Goal: Check status: Check status

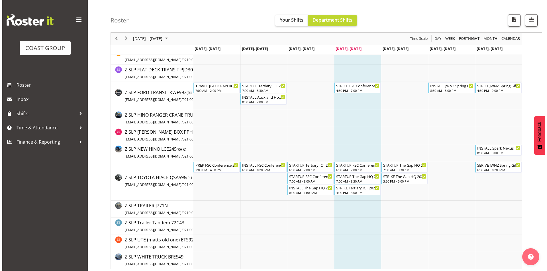
scroll to position [1201, 0]
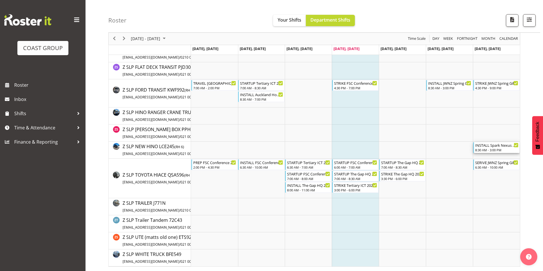
click at [483, 146] on div "INSTALL Spark Nexus @ [GEOGRAPHIC_DATA] On Site @ 0900" at bounding box center [496, 145] width 43 height 6
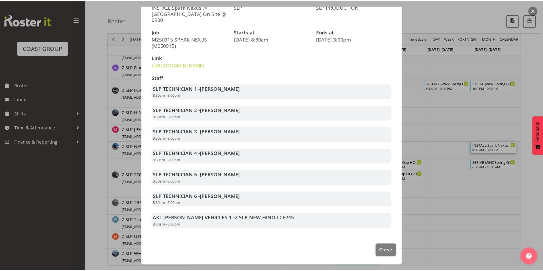
scroll to position [72, 0]
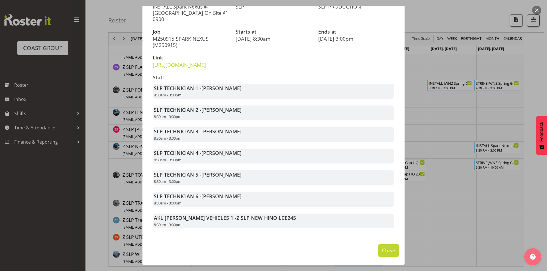
click at [383, 252] on span "Close" at bounding box center [388, 250] width 13 height 7
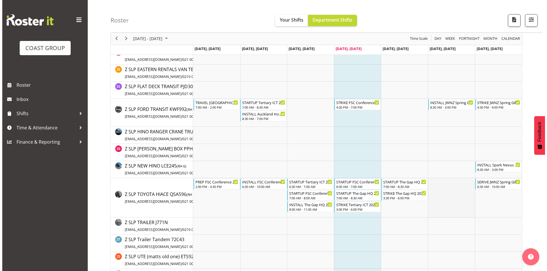
scroll to position [1172, 0]
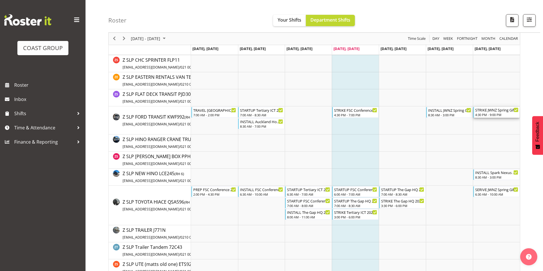
click at [488, 115] on div "4:30 PM - 9:00 PM" at bounding box center [496, 115] width 43 height 5
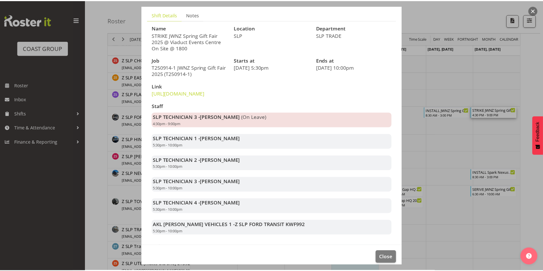
scroll to position [28, 0]
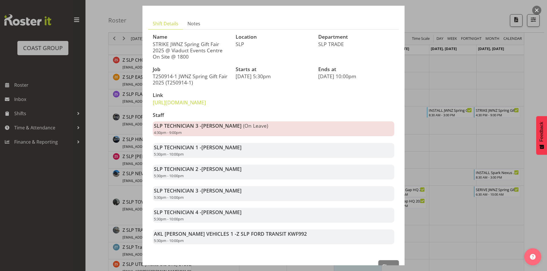
click at [204, 96] on h3 "Link" at bounding box center [191, 96] width 76 height 6
click at [206, 105] on link "[URL][DOMAIN_NAME]" at bounding box center [179, 102] width 53 height 7
click at [420, 104] on div at bounding box center [273, 135] width 547 height 271
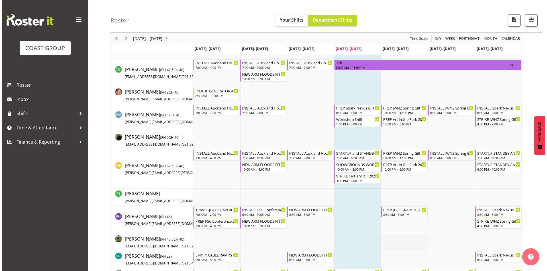
scroll to position [432, 0]
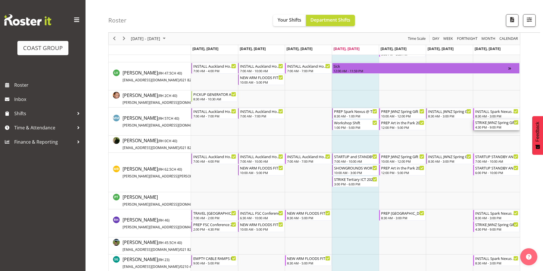
click at [481, 125] on div "STRIKE JWNZ Spring Gift Fair 2025 @ Viaduct Events Centre On Site @ 1730" at bounding box center [496, 123] width 43 height 6
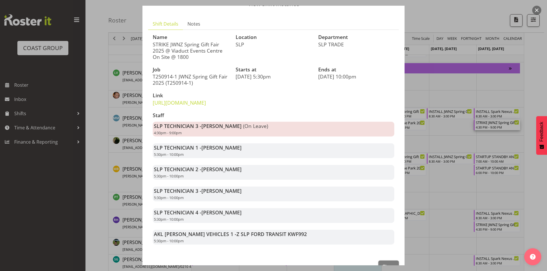
scroll to position [56, 0]
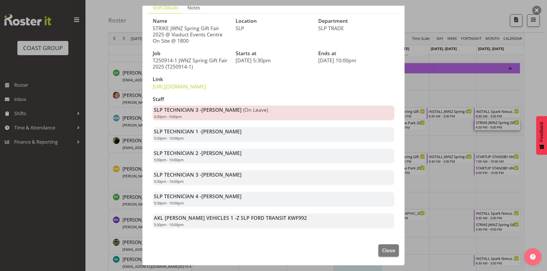
click at [478, 139] on div at bounding box center [273, 135] width 547 height 271
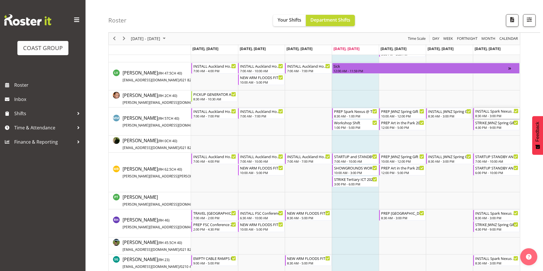
click at [500, 114] on div "INSTALL Spark Nexus @ [GEOGRAPHIC_DATA] On Site @ 0900" at bounding box center [496, 111] width 43 height 6
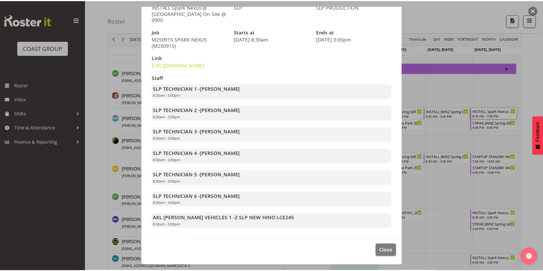
scroll to position [72, 0]
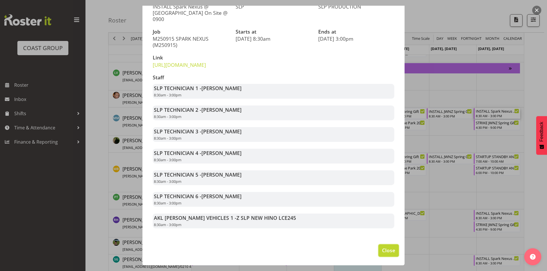
click at [383, 252] on span "Close" at bounding box center [388, 250] width 13 height 7
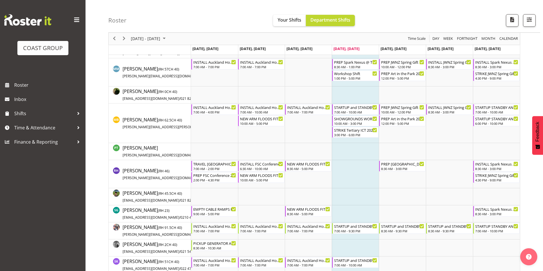
scroll to position [489, 0]
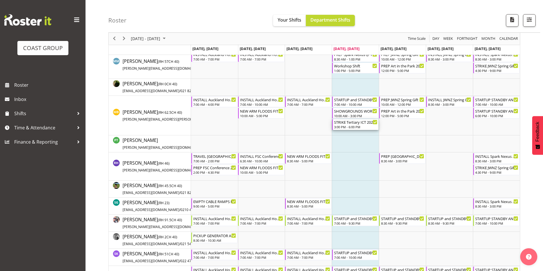
click at [356, 125] on div "STRIKE Tertiary ICT 2025 @ [GEOGRAPHIC_DATA] On Site @ 1530" at bounding box center [355, 122] width 43 height 6
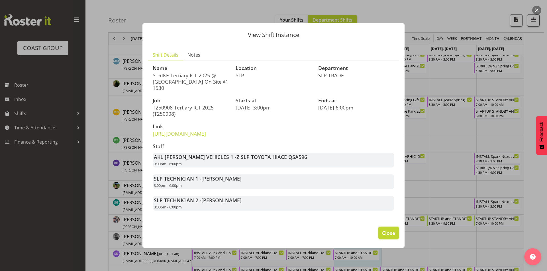
click at [387, 235] on span "Close" at bounding box center [388, 233] width 13 height 7
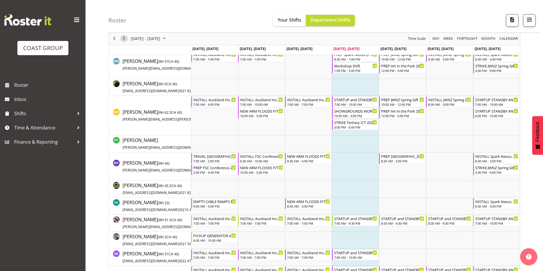
click at [123, 38] on span "Next" at bounding box center [123, 38] width 7 height 7
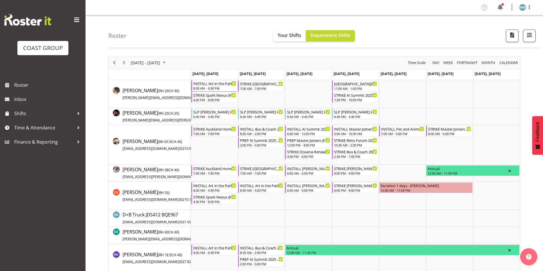
click at [201, 83] on div "INSTALL Art in the Park 2025 @ [GEOGRAPHIC_DATA] On SIte @ 1000" at bounding box center [214, 84] width 43 height 6
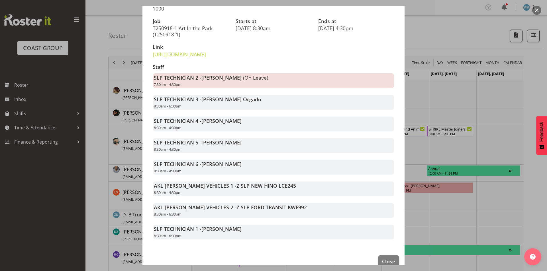
scroll to position [85, 0]
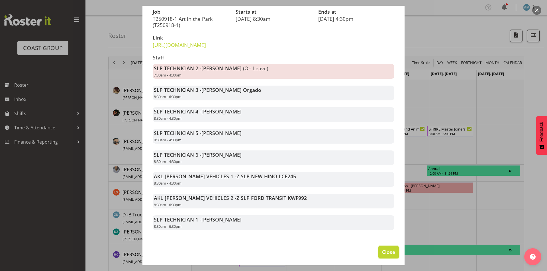
click at [385, 256] on span "Close" at bounding box center [388, 252] width 13 height 7
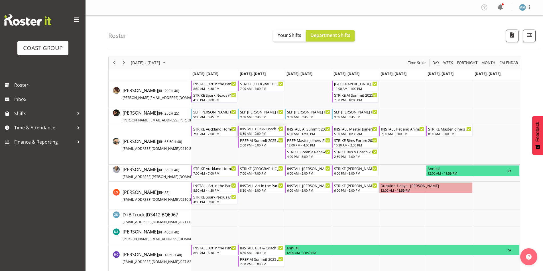
click at [256, 131] on div "INSTALL Bus & Coach 2025 @ Claudelands On Site @ 1000" at bounding box center [261, 129] width 43 height 6
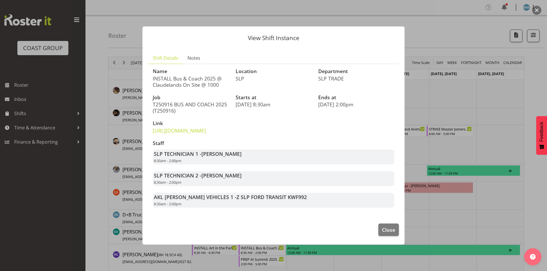
click at [431, 102] on div at bounding box center [273, 135] width 547 height 271
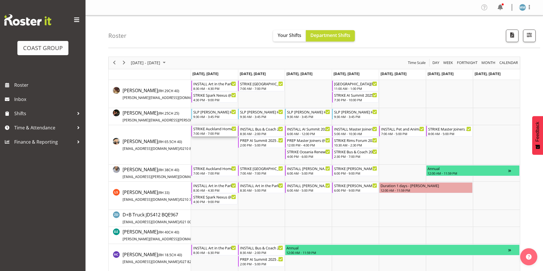
click at [217, 130] on div "STRIKE Auckland Homeshow 2025 REMOVE CROSS TRUSSES FOR HALL 3 WALL TO GO IN @ […" at bounding box center [214, 129] width 43 height 6
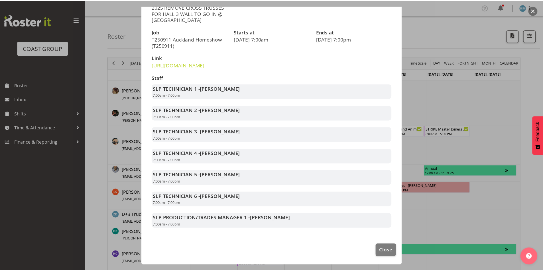
scroll to position [84, 0]
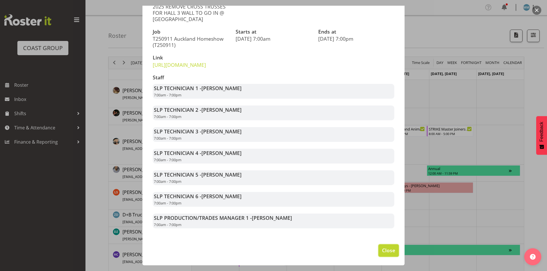
click at [382, 249] on span "Close" at bounding box center [388, 250] width 13 height 7
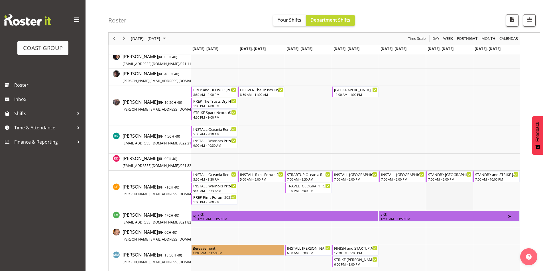
scroll to position [313, 0]
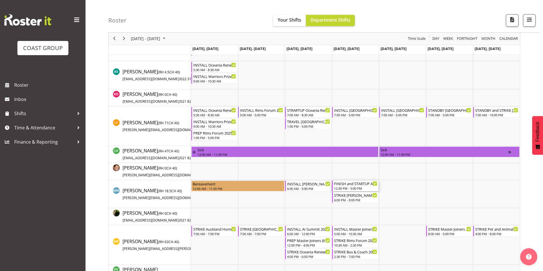
click at [352, 187] on div "FINISH and STARTUP Art in the Park 2025 @ [GEOGRAPHIC_DATA] On SIte @ 0830" at bounding box center [355, 184] width 43 height 6
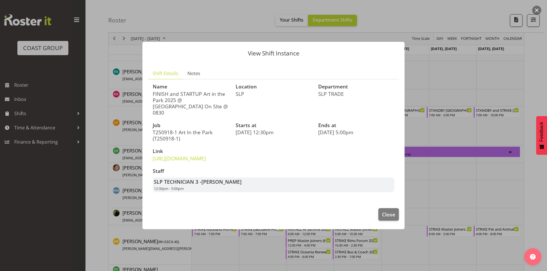
click at [461, 192] on div at bounding box center [273, 135] width 547 height 271
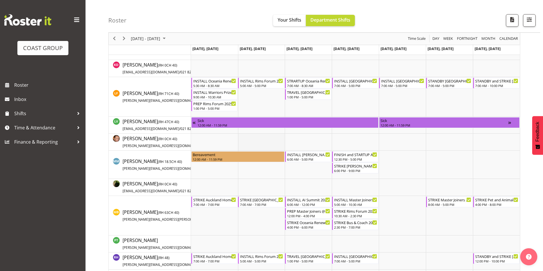
scroll to position [342, 0]
